Goal: Task Accomplishment & Management: Manage account settings

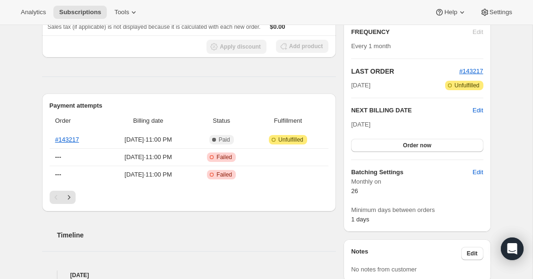
scroll to position [181, 0]
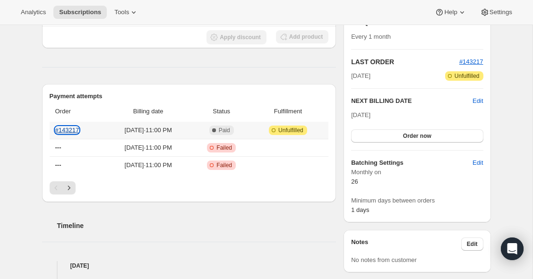
click at [68, 128] on link "#143217" at bounding box center [67, 130] width 24 height 7
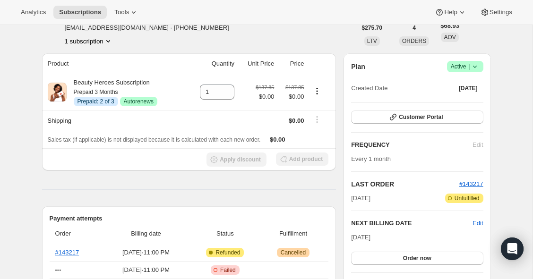
scroll to position [68, 0]
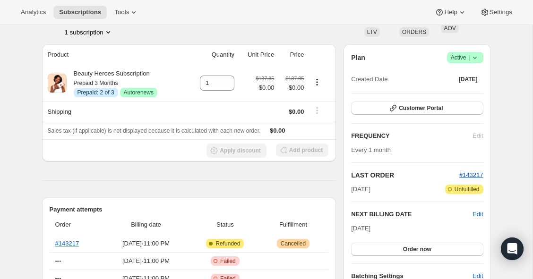
click at [476, 57] on icon at bounding box center [475, 58] width 4 height 2
click at [472, 93] on span "Cancel subscription" at bounding box center [462, 92] width 53 height 7
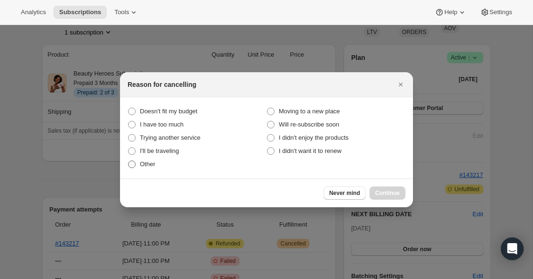
click at [148, 163] on span "Other" at bounding box center [148, 164] width 16 height 7
click at [129, 161] on input "Other" at bounding box center [128, 161] width 0 height 0
radio input "true"
click at [382, 194] on span "Continue" at bounding box center [387, 193] width 25 height 8
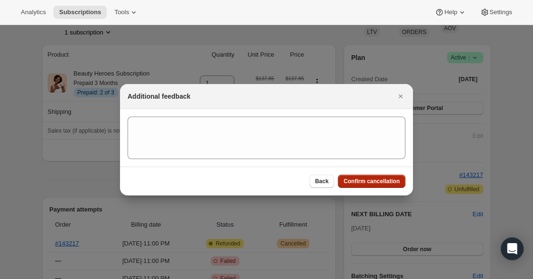
click at [374, 181] on span "Confirm cancellation" at bounding box center [372, 182] width 56 height 8
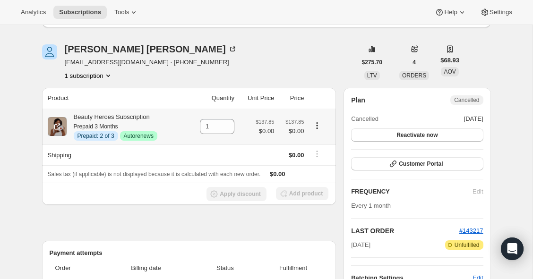
click at [319, 126] on icon "Product actions" at bounding box center [316, 125] width 9 height 9
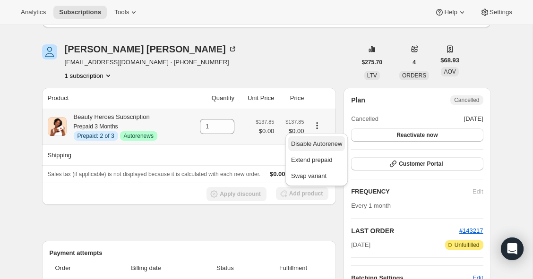
click at [319, 140] on span "Disable Autorenew" at bounding box center [316, 143] width 51 height 9
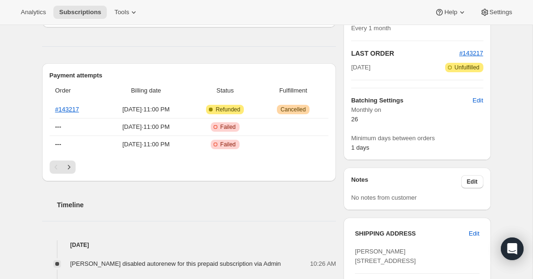
scroll to position [202, 0]
